Goal: Transaction & Acquisition: Purchase product/service

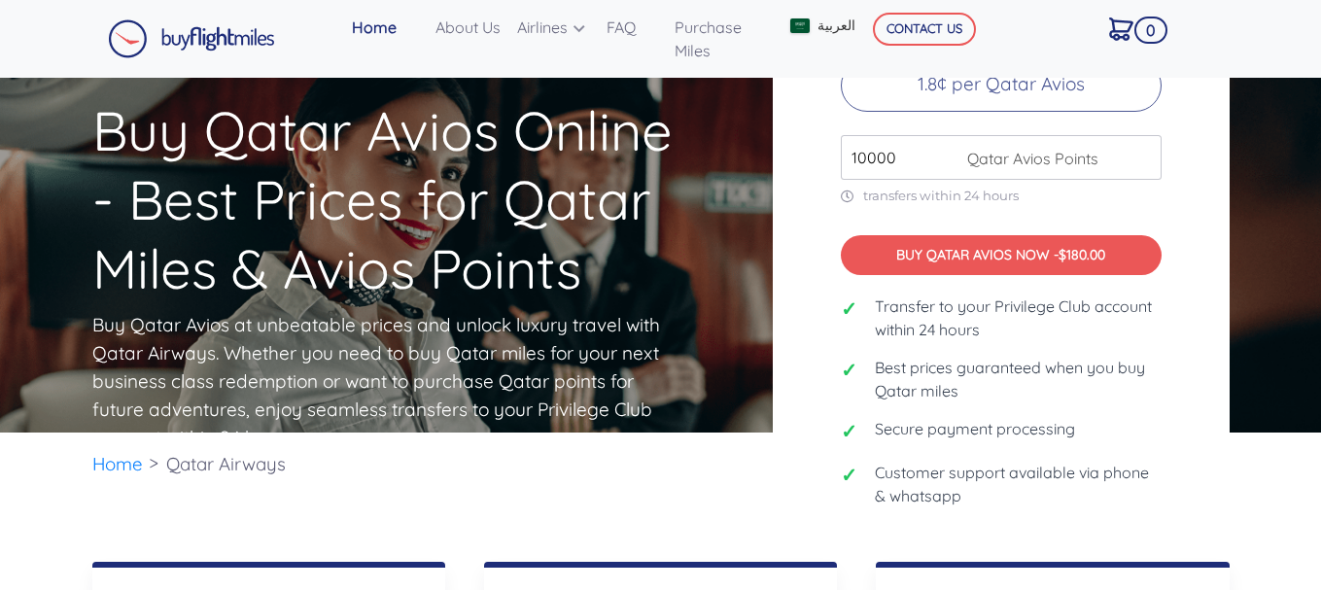
click at [1020, 167] on span "Qatar Avios Points" at bounding box center [1027, 158] width 141 height 23
click at [940, 172] on input "10000" at bounding box center [1001, 157] width 321 height 45
click at [981, 91] on p "1.8¢ per Qatar Avios" at bounding box center [1001, 85] width 321 height 52
click at [984, 167] on span "Qatar Avios Points" at bounding box center [1027, 158] width 141 height 23
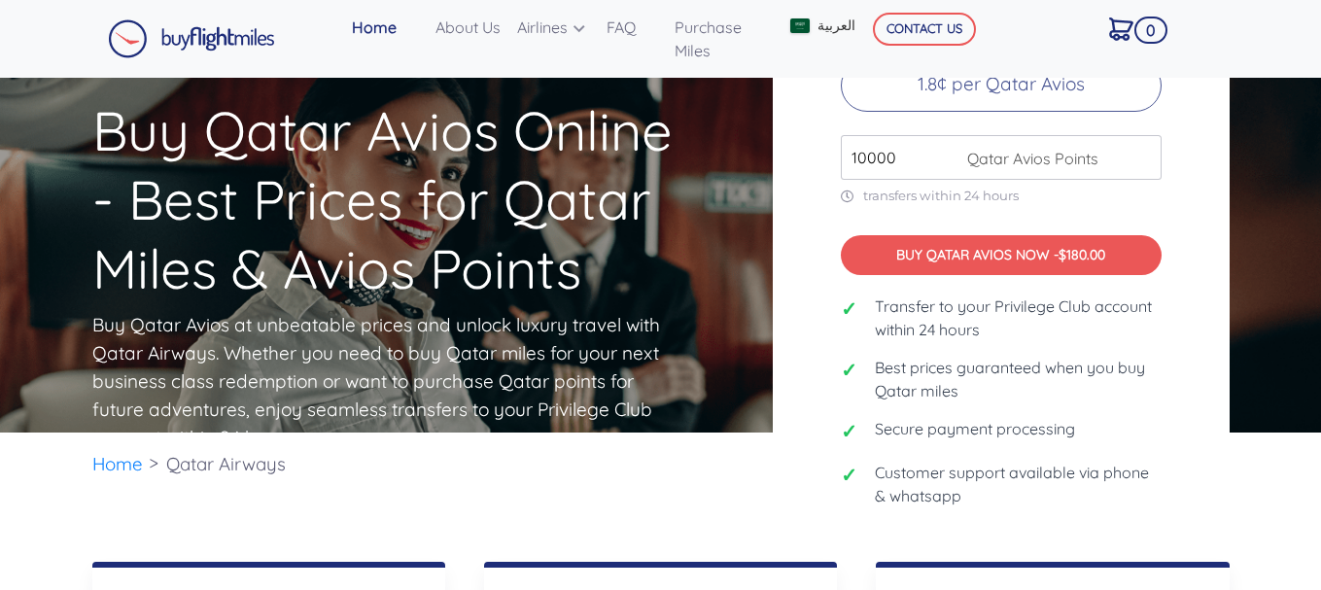
drag, startPoint x: 927, startPoint y: 165, endPoint x: 731, endPoint y: 208, distance: 200.9
click at [731, 208] on div "Buy Qatar Avios Online - Best Prices for Qatar Miles & Avios Points Buy Qatar A…" at bounding box center [661, 255] width 1166 height 633
click at [731, 208] on div "Buy Qatar Avios Online - Best Prices for Qatar Miles & Avios Points Buy Qatar A…" at bounding box center [418, 278] width 680 height 586
click at [1146, 154] on input "11000" at bounding box center [1001, 157] width 321 height 45
click at [1146, 154] on input "12000" at bounding box center [1001, 157] width 321 height 45
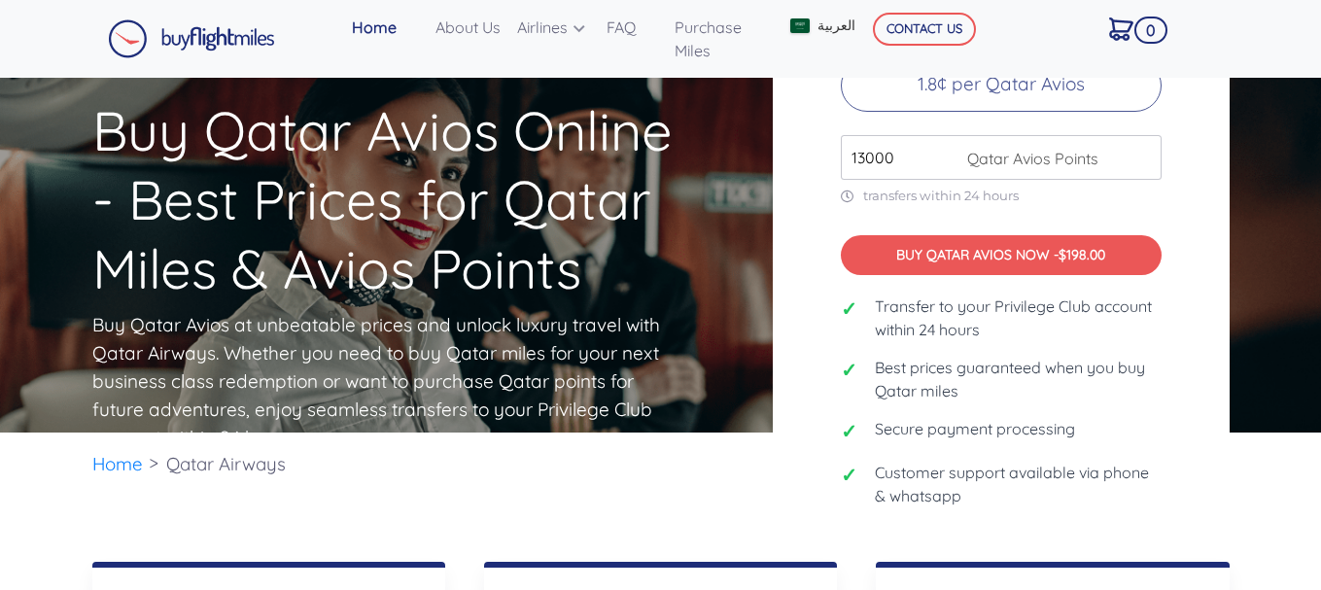
click at [1146, 154] on input "13000" at bounding box center [1001, 157] width 321 height 45
click at [1146, 154] on input "14000" at bounding box center [1001, 157] width 321 height 45
click at [1146, 154] on input "15000" at bounding box center [1001, 157] width 321 height 45
click at [1145, 166] on input "14000" at bounding box center [1001, 157] width 321 height 45
click at [1144, 169] on input "13000" at bounding box center [1001, 157] width 321 height 45
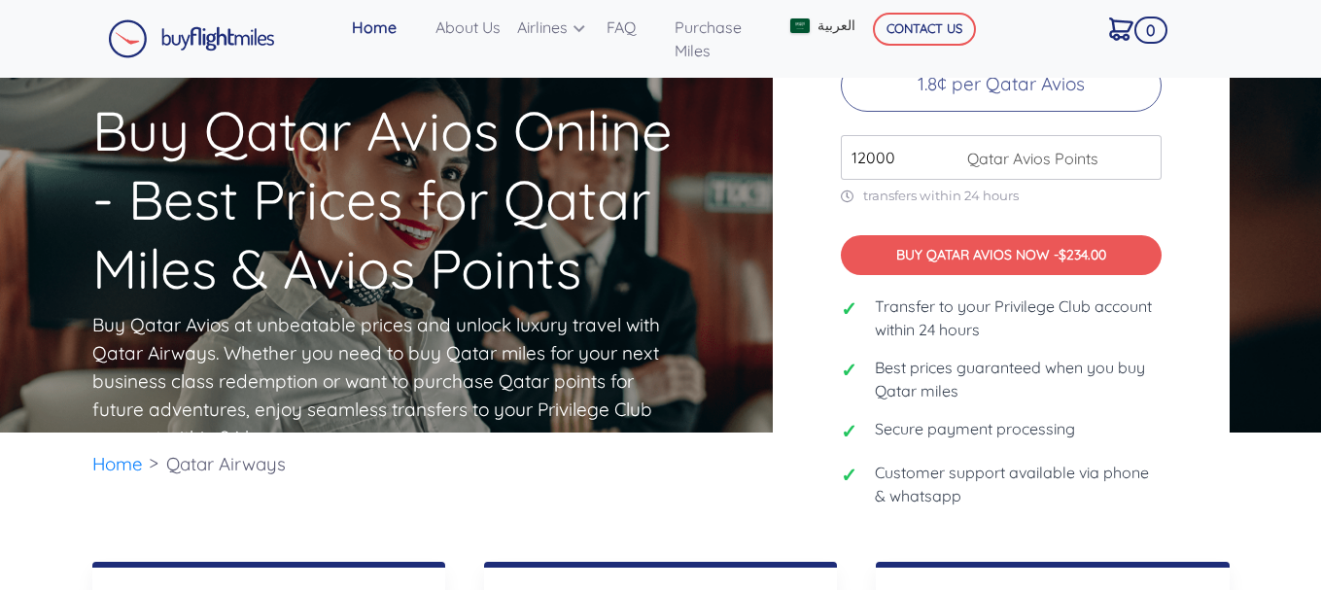
type input "12000"
click at [1144, 169] on input "12000" at bounding box center [1001, 157] width 321 height 45
